Goal: Task Accomplishment & Management: Manage account settings

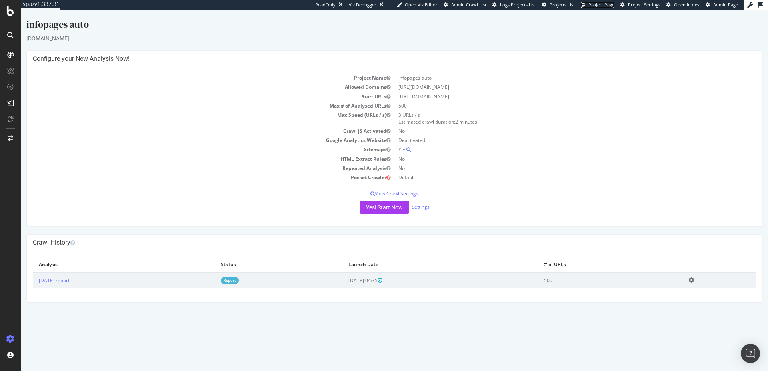
click at [601, 7] on span "Project Page" at bounding box center [601, 5] width 26 height 6
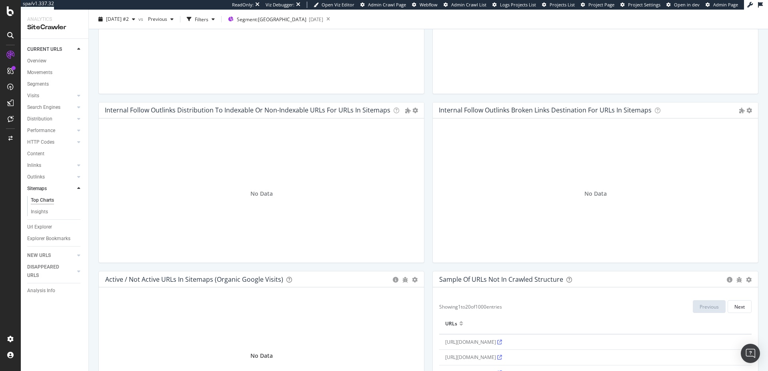
scroll to position [541, 0]
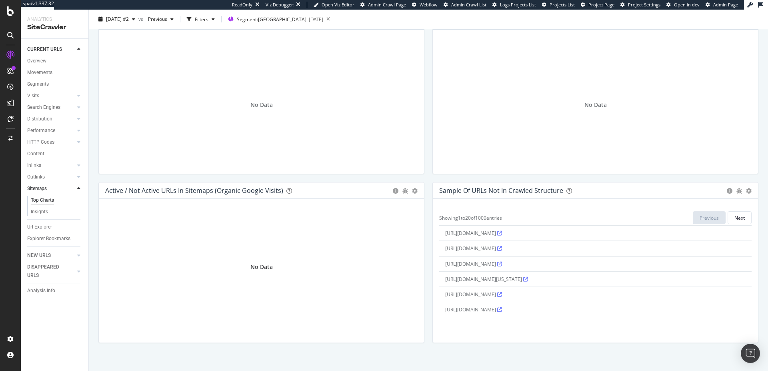
scroll to position [619, 0]
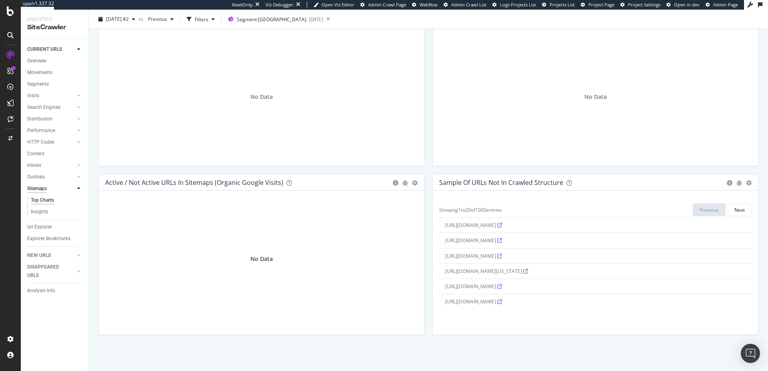
click at [38, 188] on div "Sitemaps" at bounding box center [37, 188] width 20 height 8
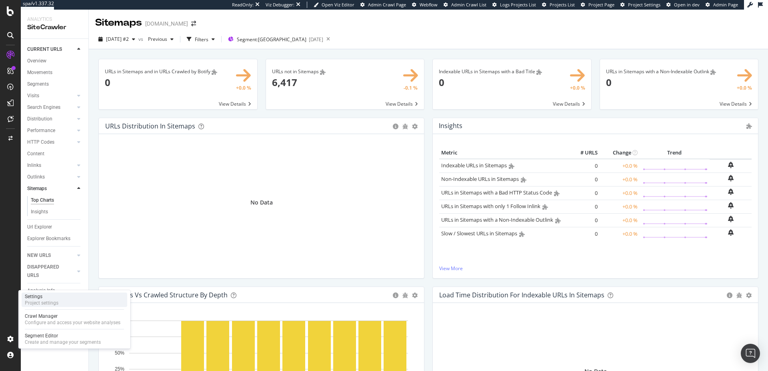
click at [38, 297] on div "Settings" at bounding box center [42, 296] width 34 height 6
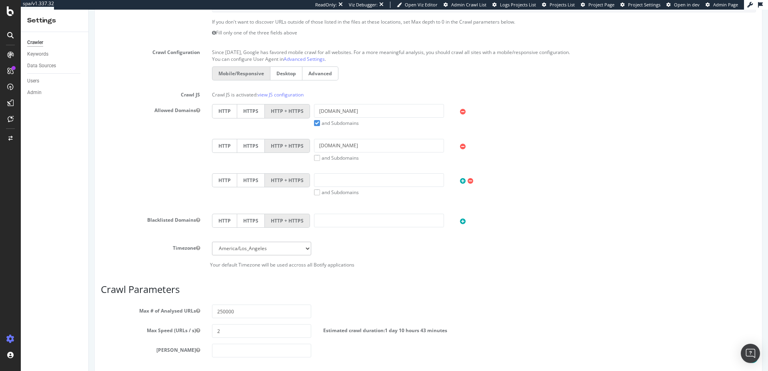
scroll to position [328, 0]
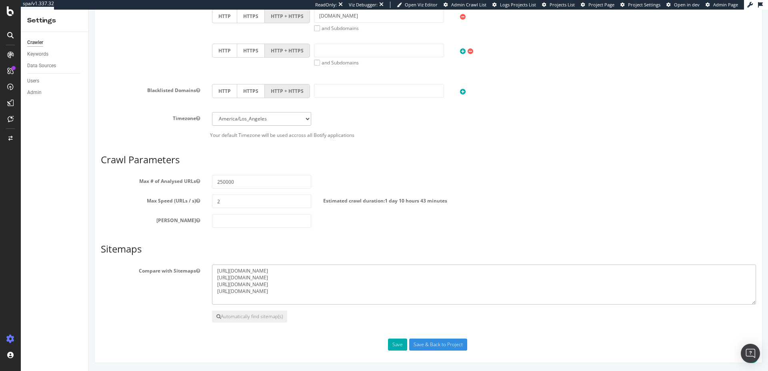
click at [333, 273] on textarea "https://ca.zennioptical.com/blog/sitemap_index.xml https://www.zennioptical.com…" at bounding box center [484, 284] width 544 height 40
click at [41, 90] on div "SiteCrawler" at bounding box center [44, 88] width 28 height 8
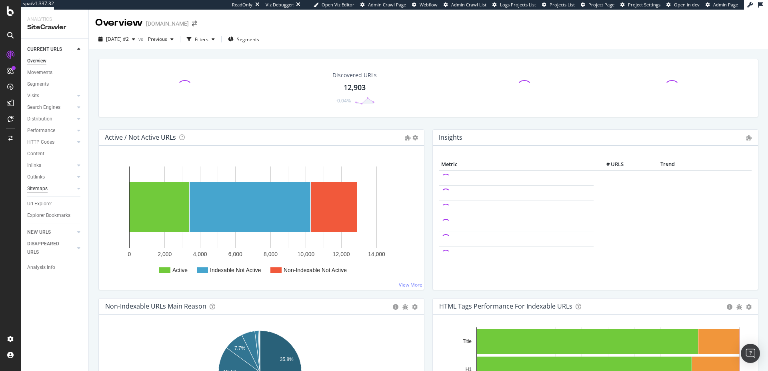
click at [38, 185] on div "Sitemaps" at bounding box center [37, 188] width 20 height 8
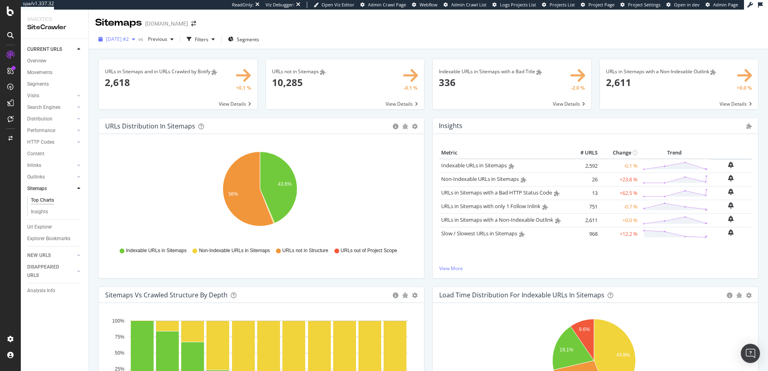
click at [129, 42] on span "2025 Sep. 12th #2" at bounding box center [117, 39] width 23 height 7
click at [137, 85] on div "2025 Sep. 12th" at bounding box center [128, 82] width 42 height 7
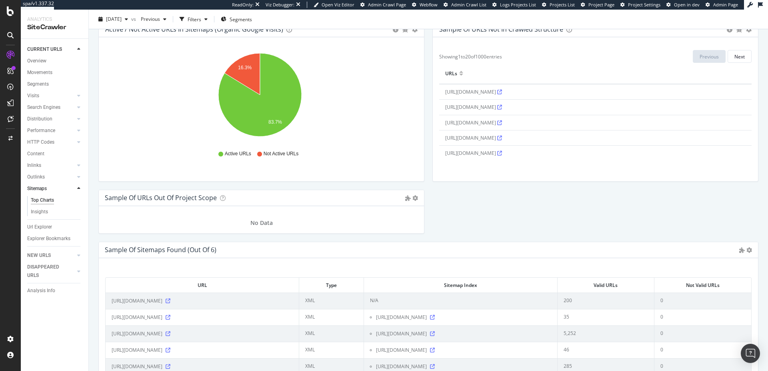
scroll to position [774, 0]
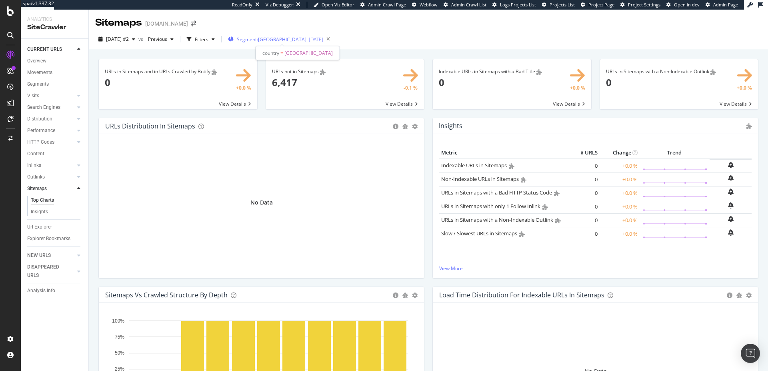
click at [309, 40] on div "[DATE]" at bounding box center [316, 39] width 14 height 7
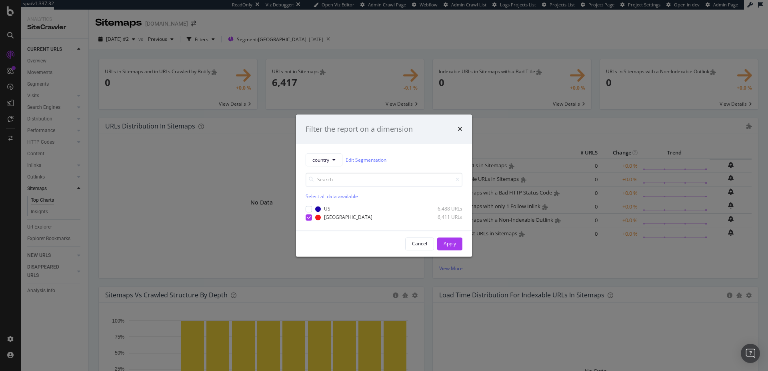
click at [456, 122] on div "Filter the report on a dimension" at bounding box center [384, 129] width 176 height 30
click at [460, 128] on icon "times" at bounding box center [460, 129] width 5 height 6
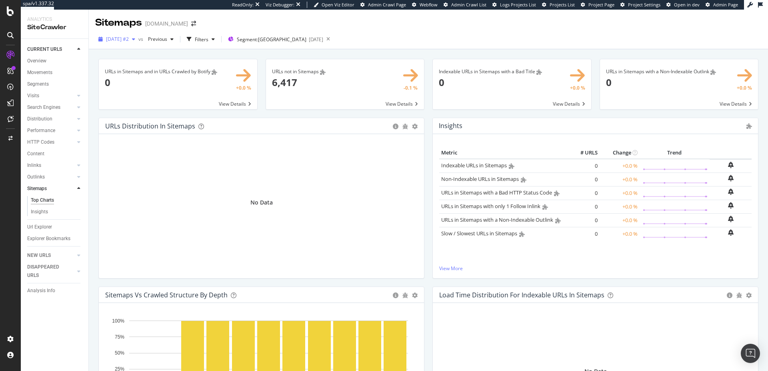
click at [119, 41] on span "2025 Sep. 12th #2" at bounding box center [117, 39] width 23 height 7
click at [468, 35] on div "2025 Sep. 12th #2 vs Previous Filters Segment: Canada 2025-05-14" at bounding box center [428, 41] width 679 height 16
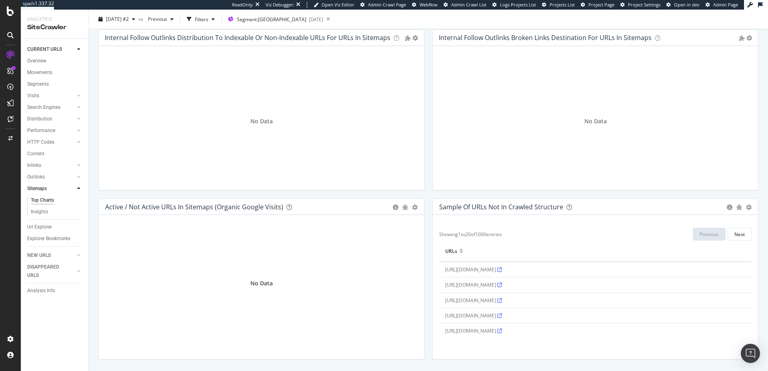
scroll to position [619, 0]
